Goal: Task Accomplishment & Management: Complete application form

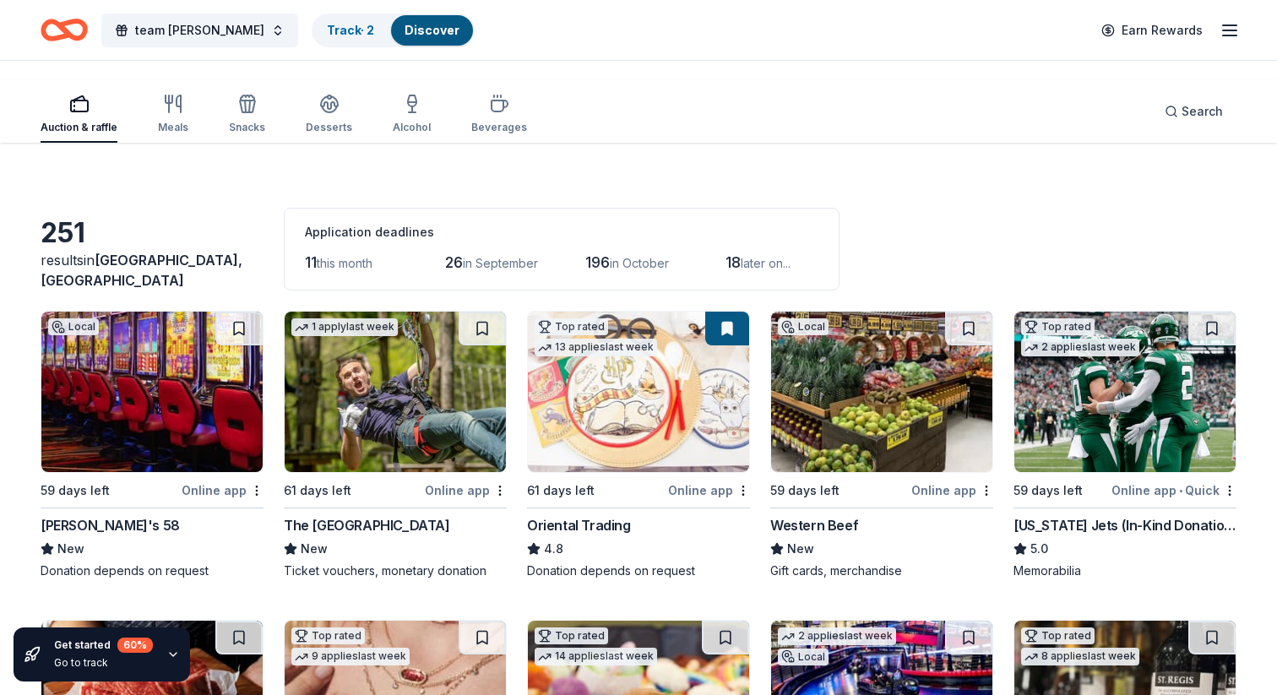
scroll to position [5511, 0]
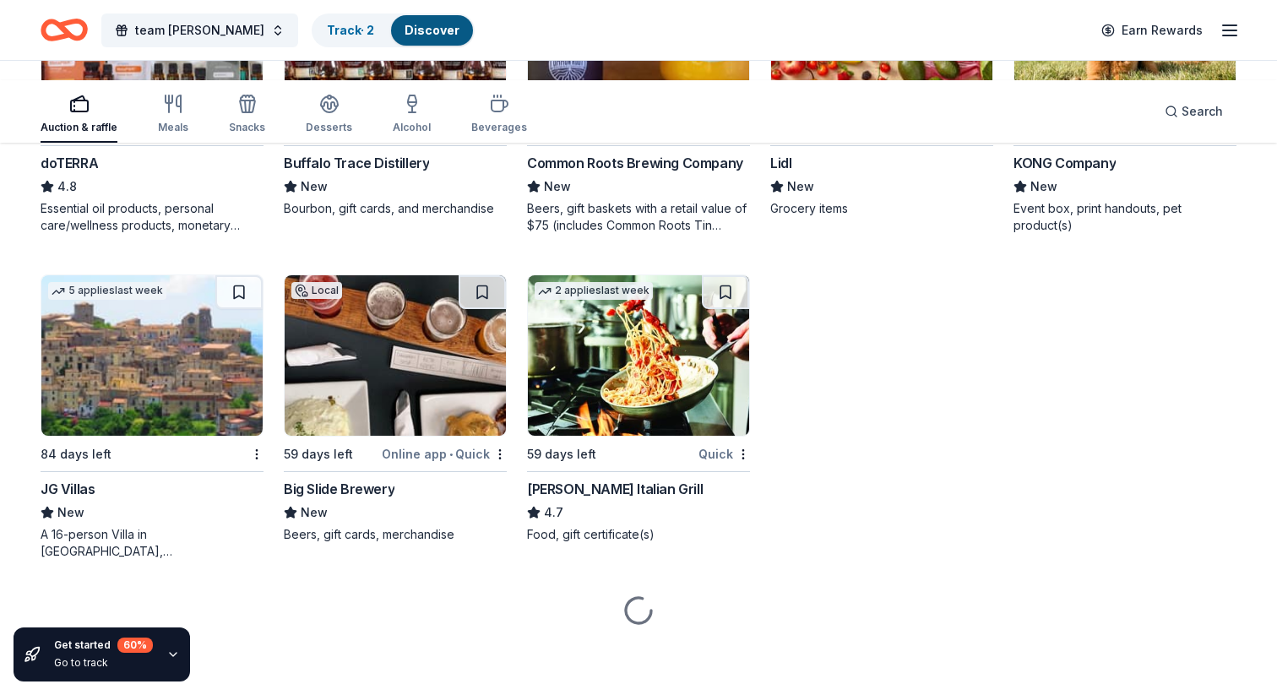
click at [199, 110] on img at bounding box center [151, 29] width 221 height 161
click at [389, 110] on img at bounding box center [395, 29] width 221 height 161
click at [663, 110] on img at bounding box center [638, 29] width 221 height 161
click at [835, 110] on img at bounding box center [881, 29] width 221 height 161
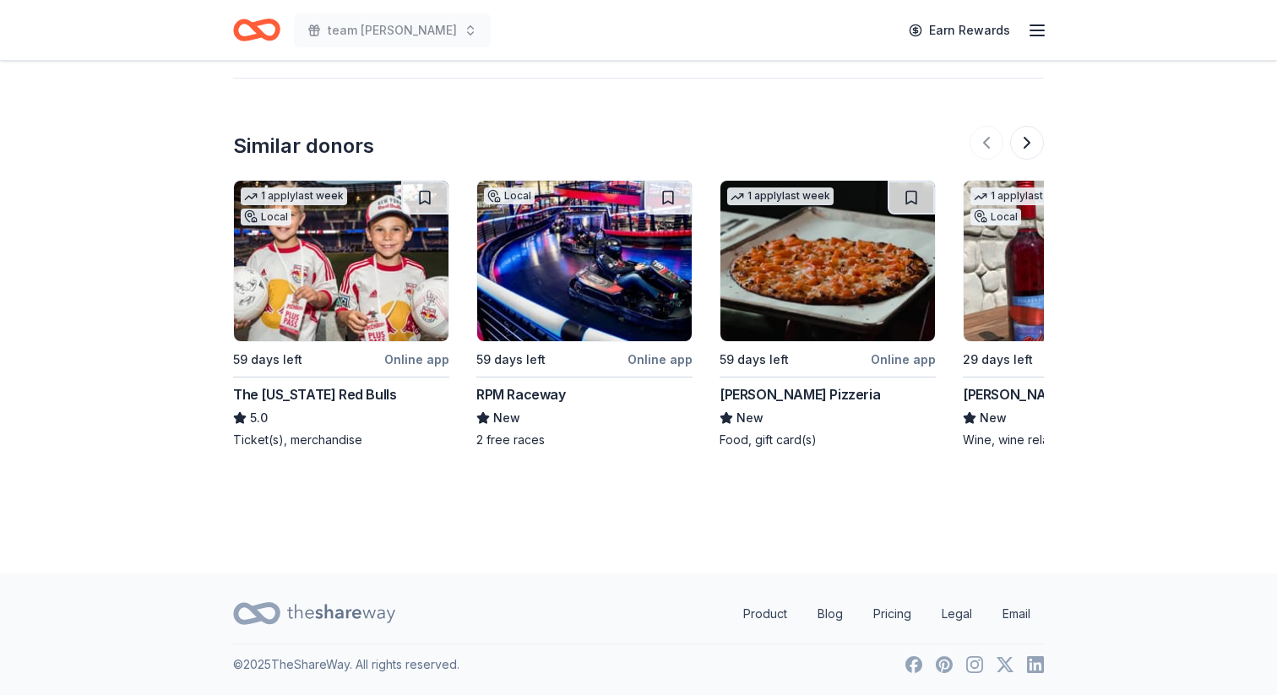
scroll to position [1537, 0]
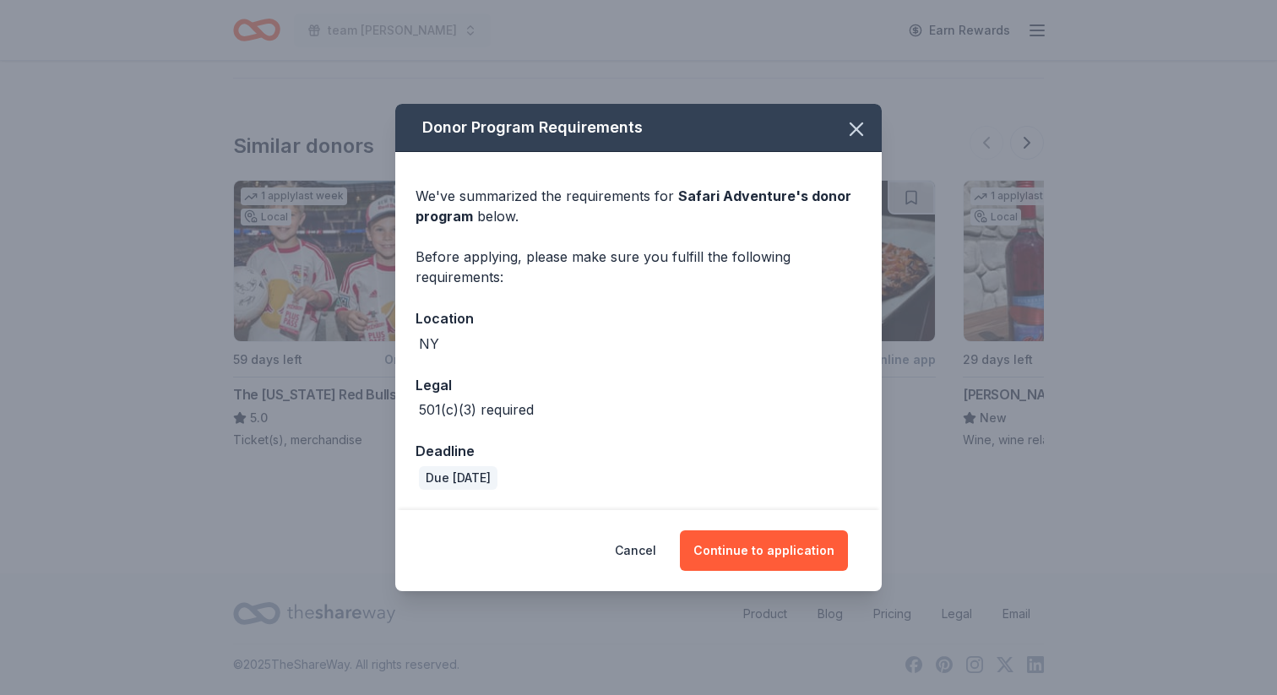
scroll to position [6, 0]
click at [779, 571] on button "Continue to application" at bounding box center [764, 551] width 168 height 41
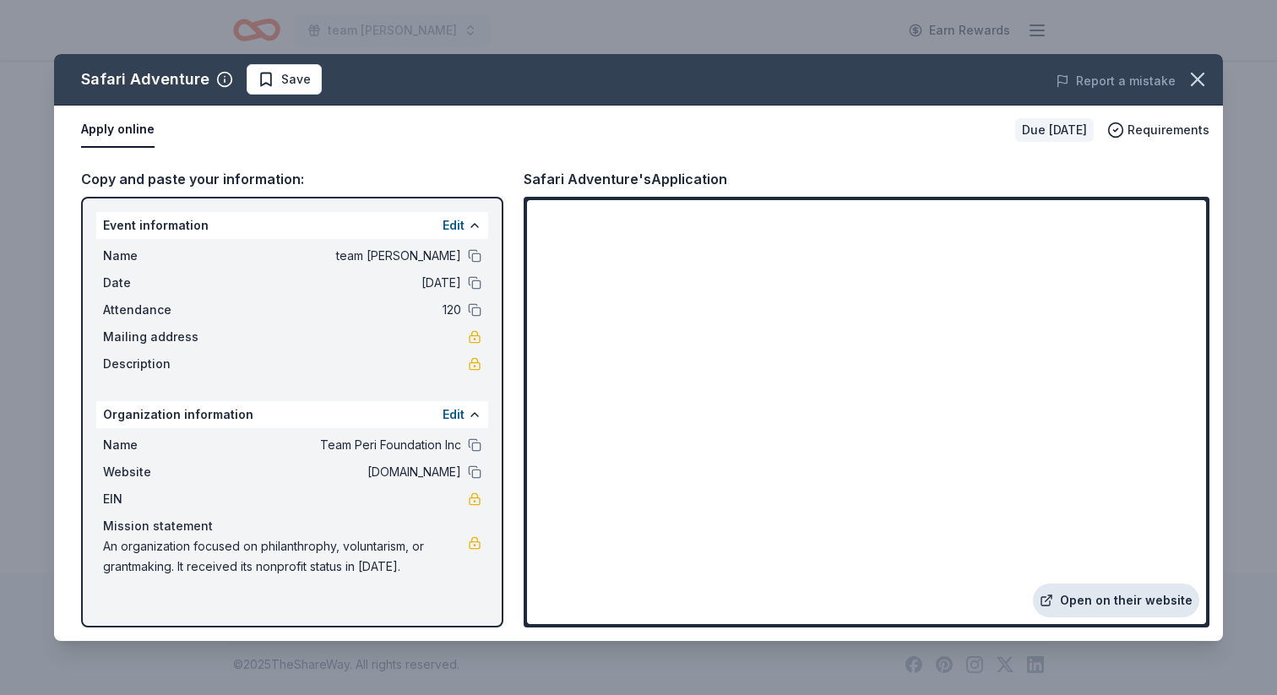
click at [1033, 584] on link "Open on their website" at bounding box center [1116, 601] width 166 height 34
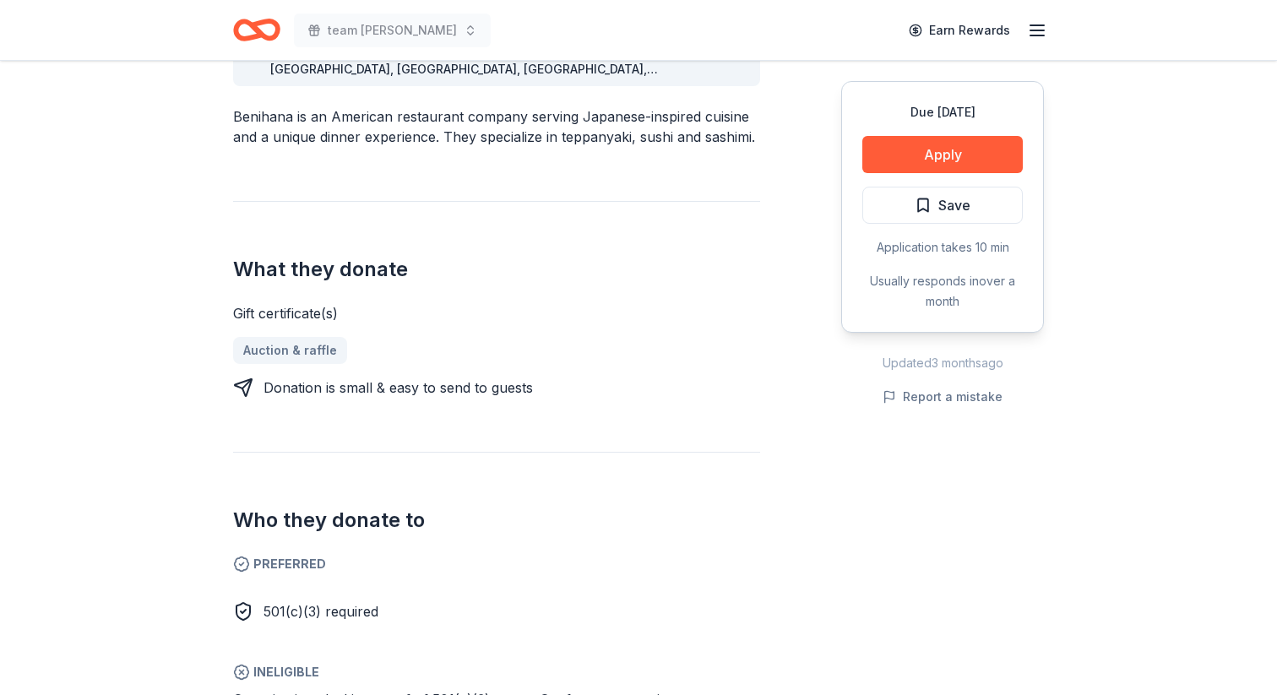
scroll to position [543, 0]
click at [853, 333] on div "Due in 59 days Apply Save Application takes 10 min Usually responds in over a m…" at bounding box center [942, 207] width 203 height 252
click at [863, 173] on button "Apply" at bounding box center [943, 154] width 161 height 37
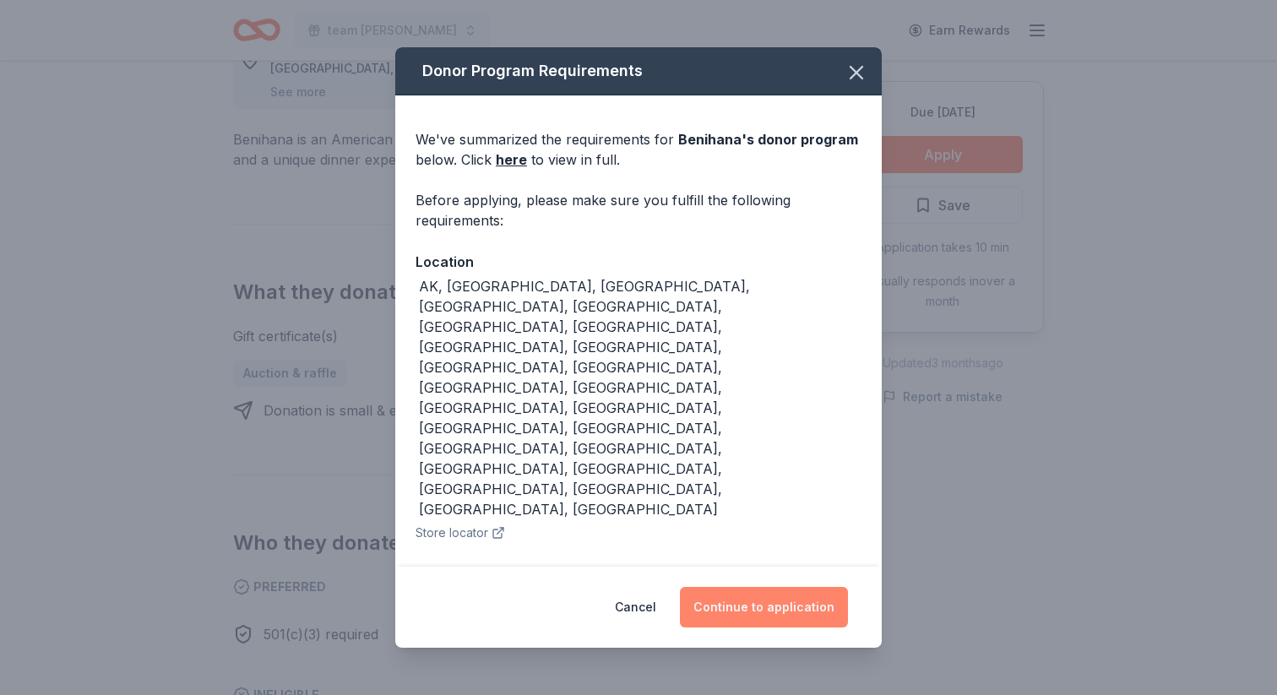
click at [796, 587] on button "Continue to application" at bounding box center [764, 607] width 168 height 41
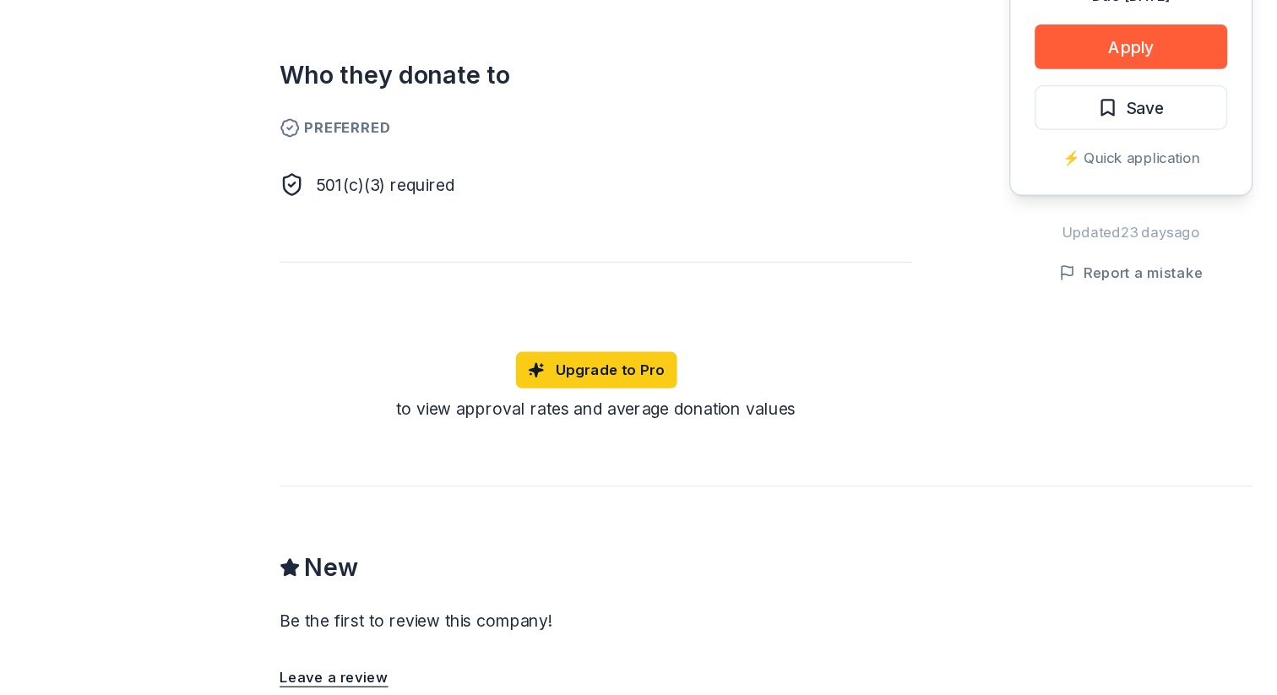
scroll to position [848, 0]
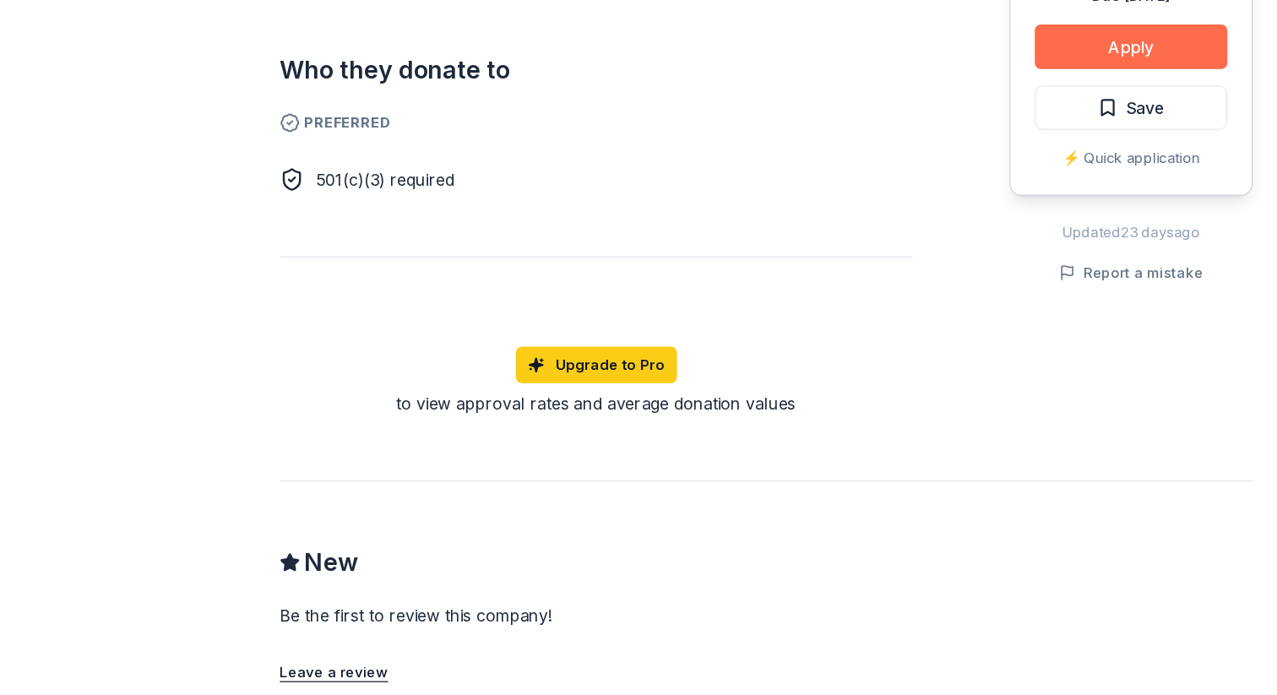
click at [863, 173] on button "Apply" at bounding box center [943, 154] width 161 height 37
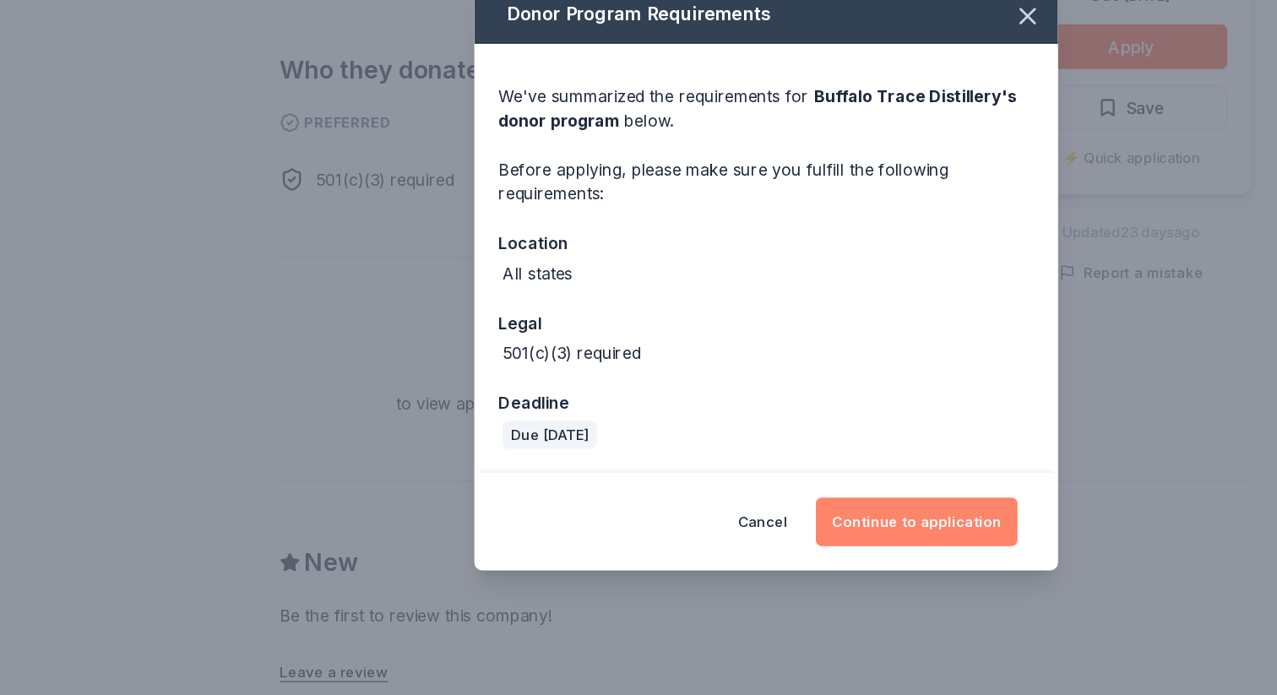
click at [848, 571] on button "Continue to application" at bounding box center [764, 551] width 168 height 41
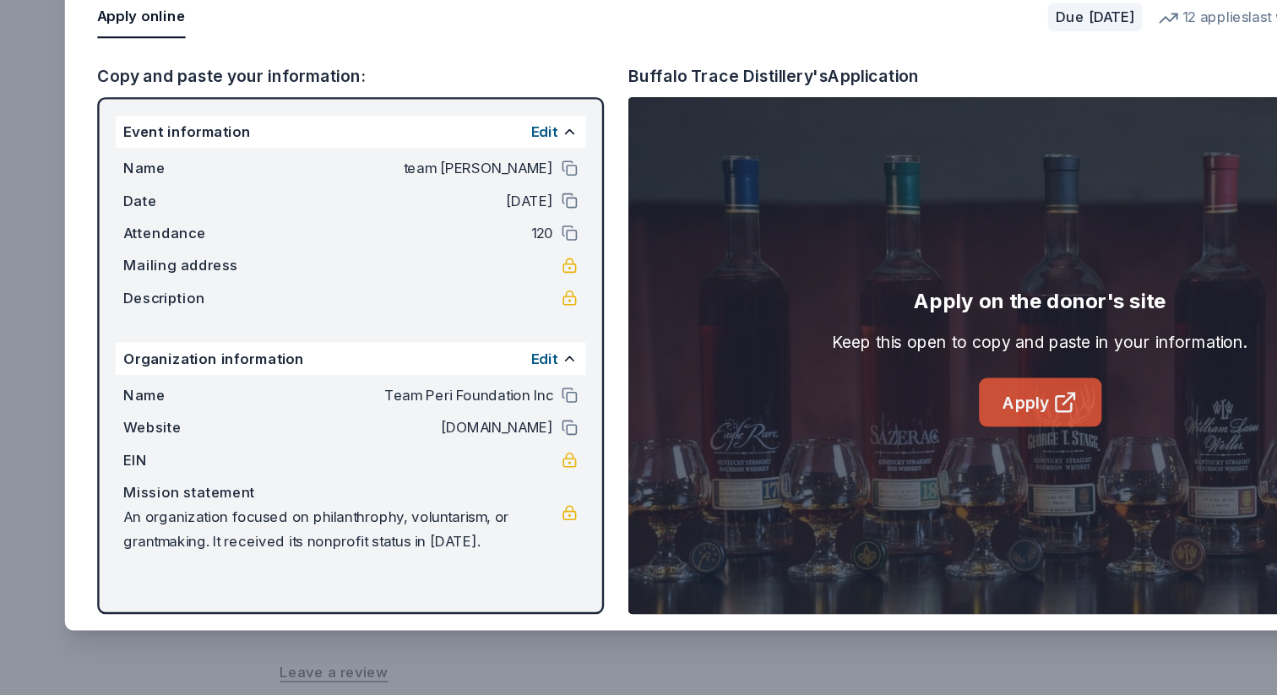
click at [869, 471] on link "Apply" at bounding box center [867, 451] width 102 height 41
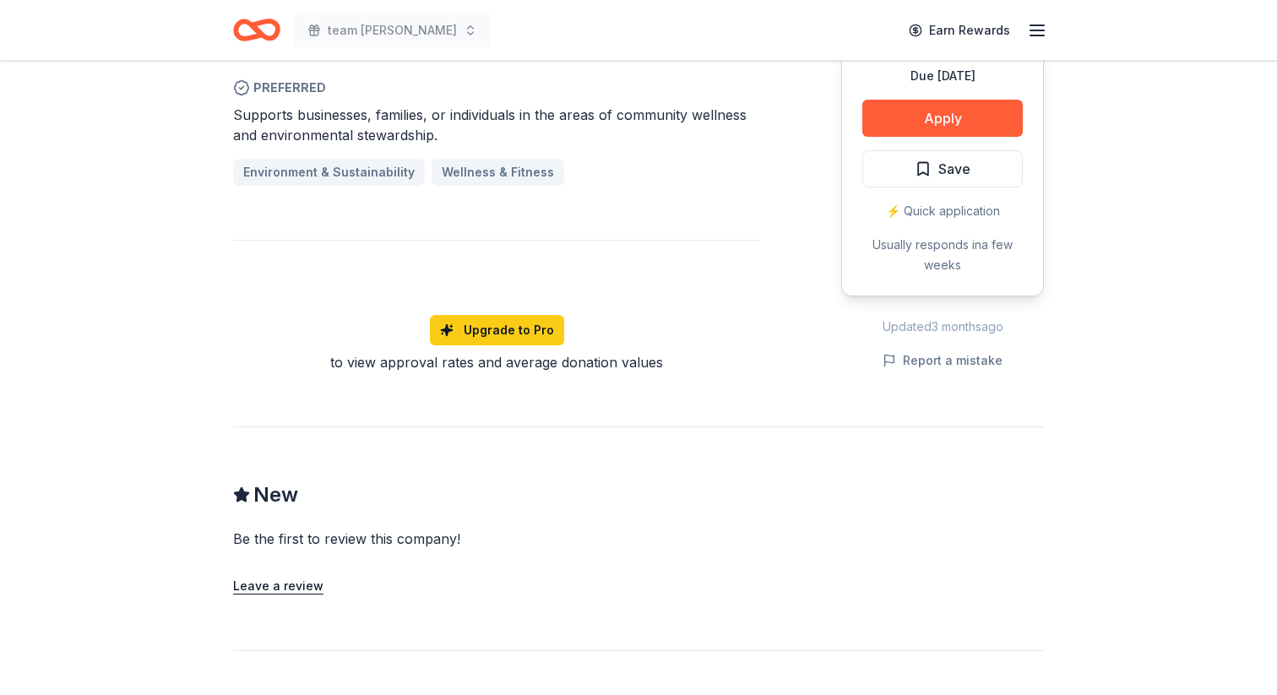
scroll to position [1124, 0]
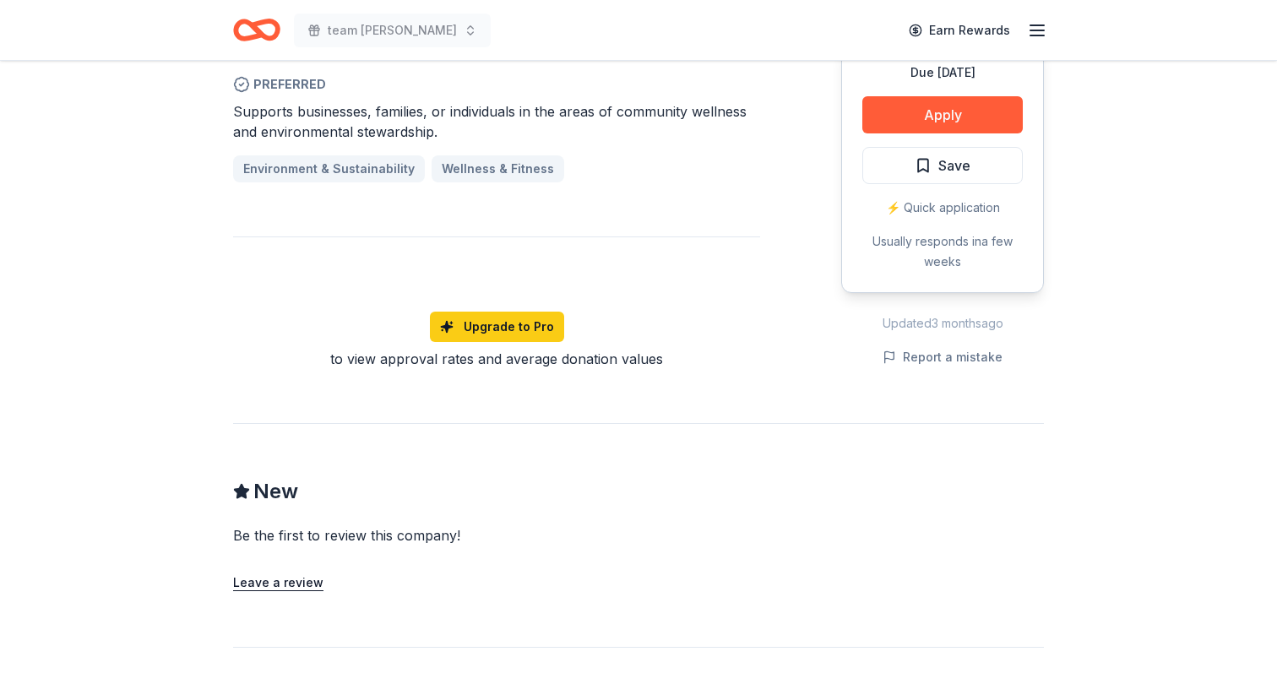
click at [922, 133] on button "Apply" at bounding box center [943, 114] width 161 height 37
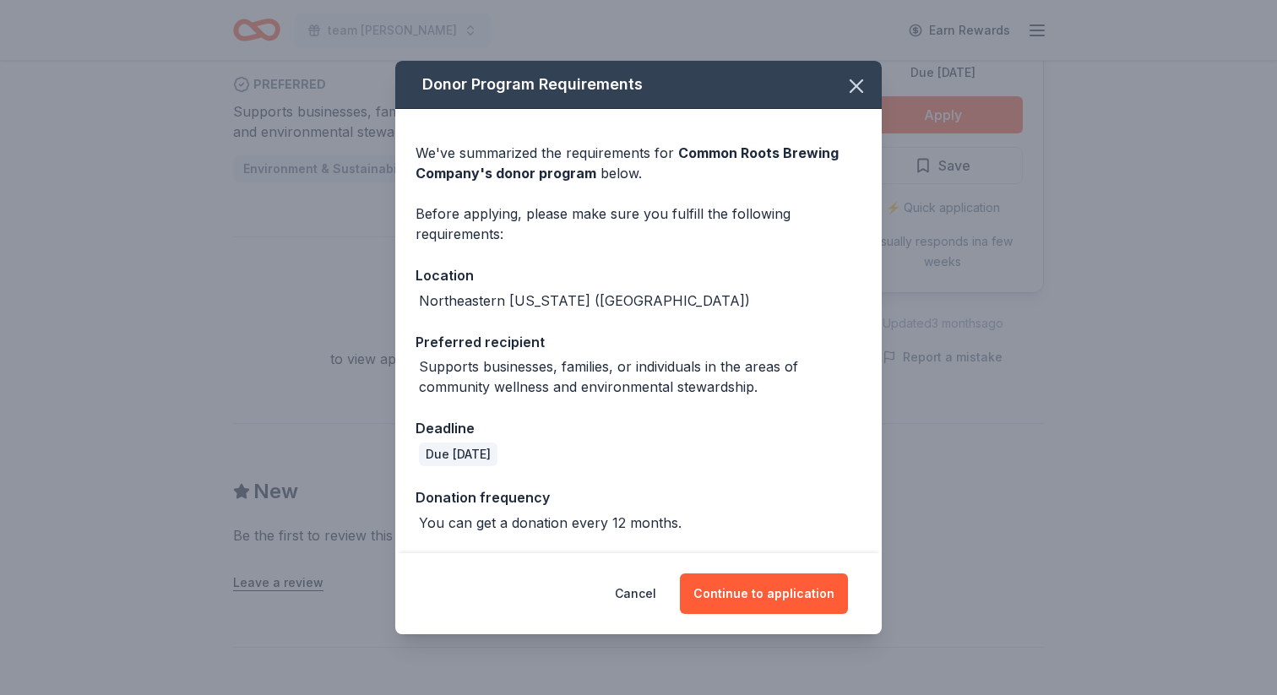
scroll to position [106, 0]
click at [840, 603] on button "Continue to application" at bounding box center [764, 594] width 168 height 41
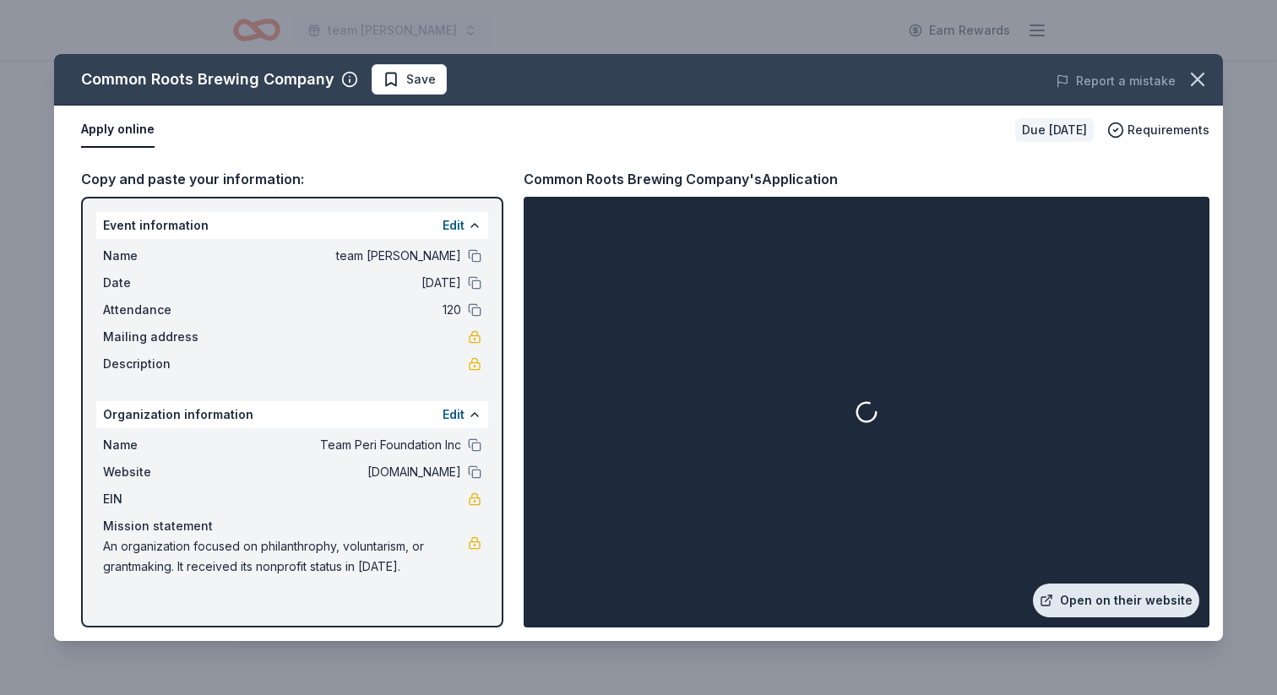
click at [1033, 584] on link "Open on their website" at bounding box center [1116, 601] width 166 height 34
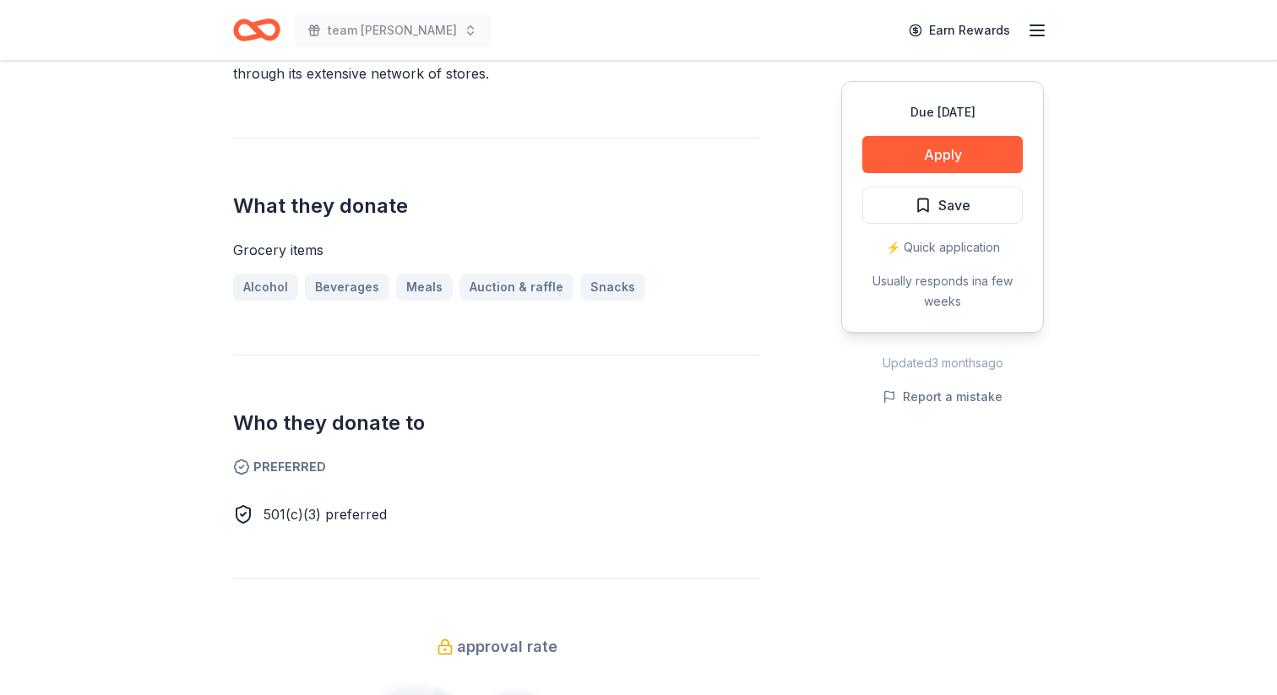
scroll to position [648, 0]
click at [863, 173] on button "Apply" at bounding box center [943, 154] width 161 height 37
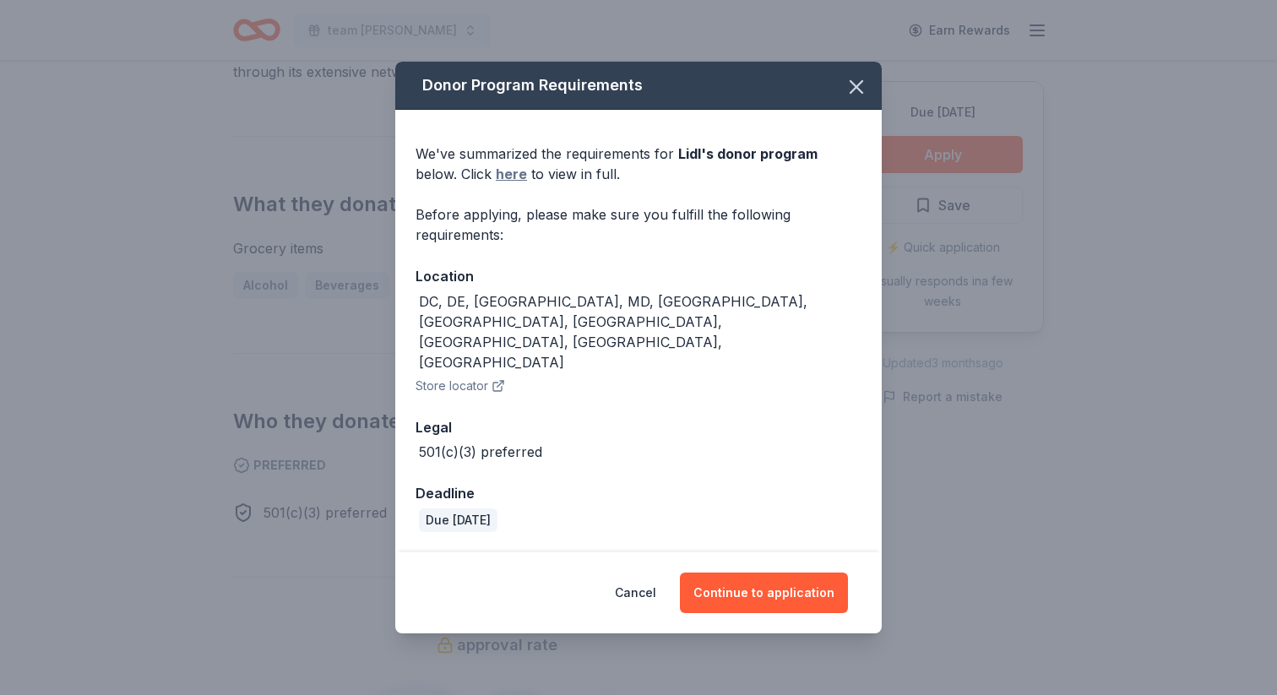
click at [496, 184] on link "here" at bounding box center [511, 174] width 31 height 20
click at [786, 584] on button "Continue to application" at bounding box center [764, 593] width 168 height 41
